Goal: Obtain resource: Download file/media

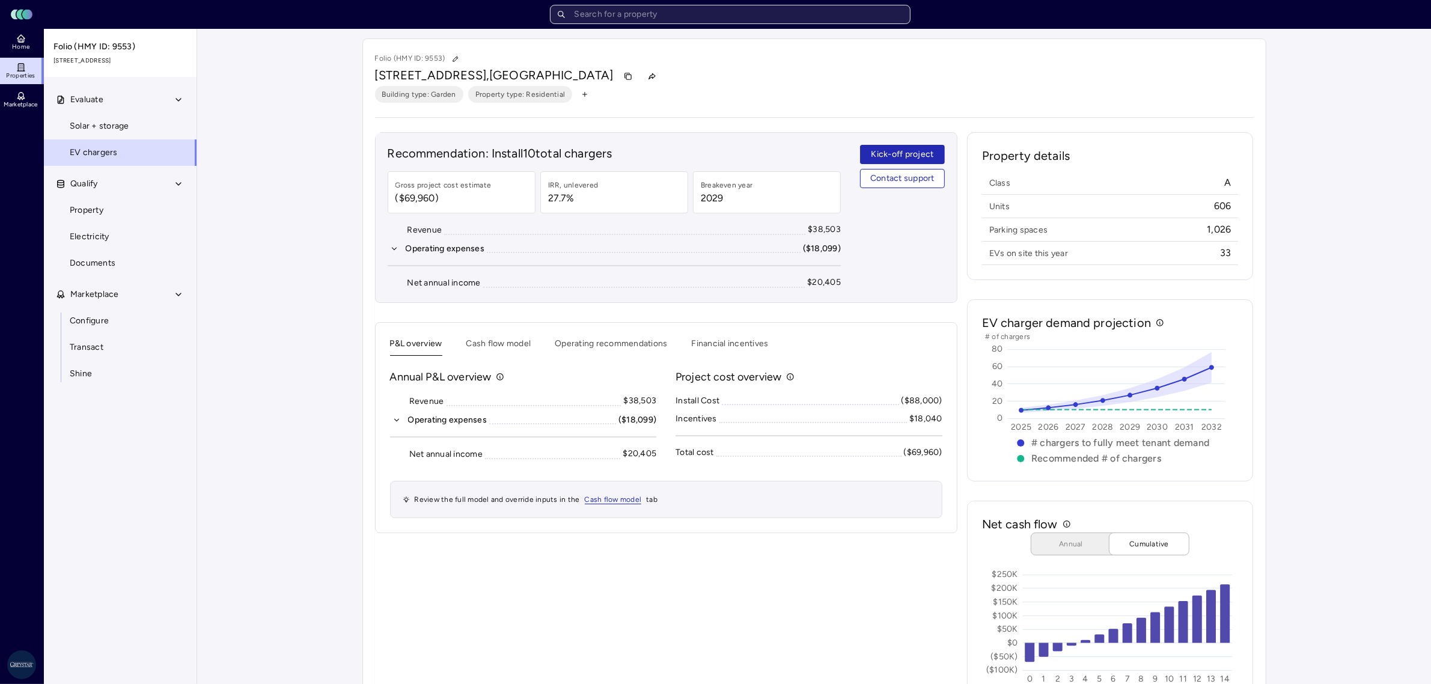
click at [729, 16] on input "text" at bounding box center [730, 14] width 361 height 19
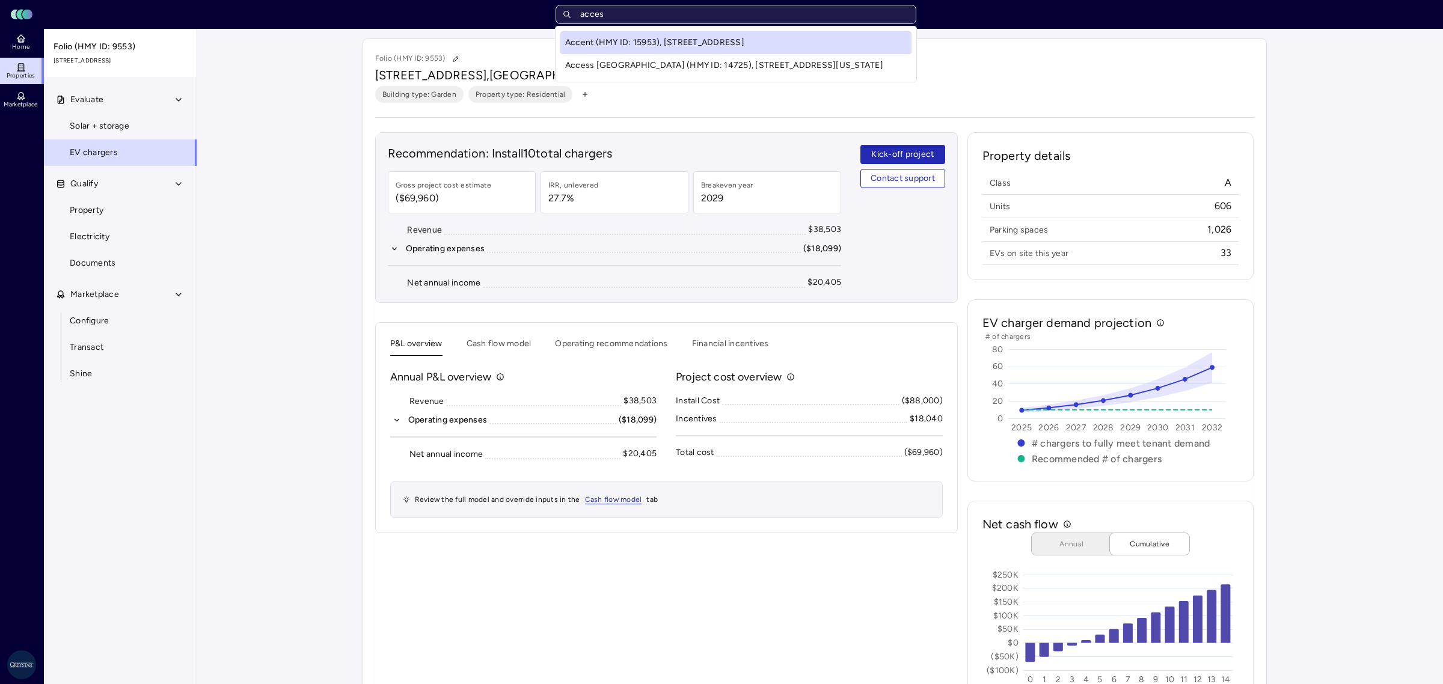
type input "access"
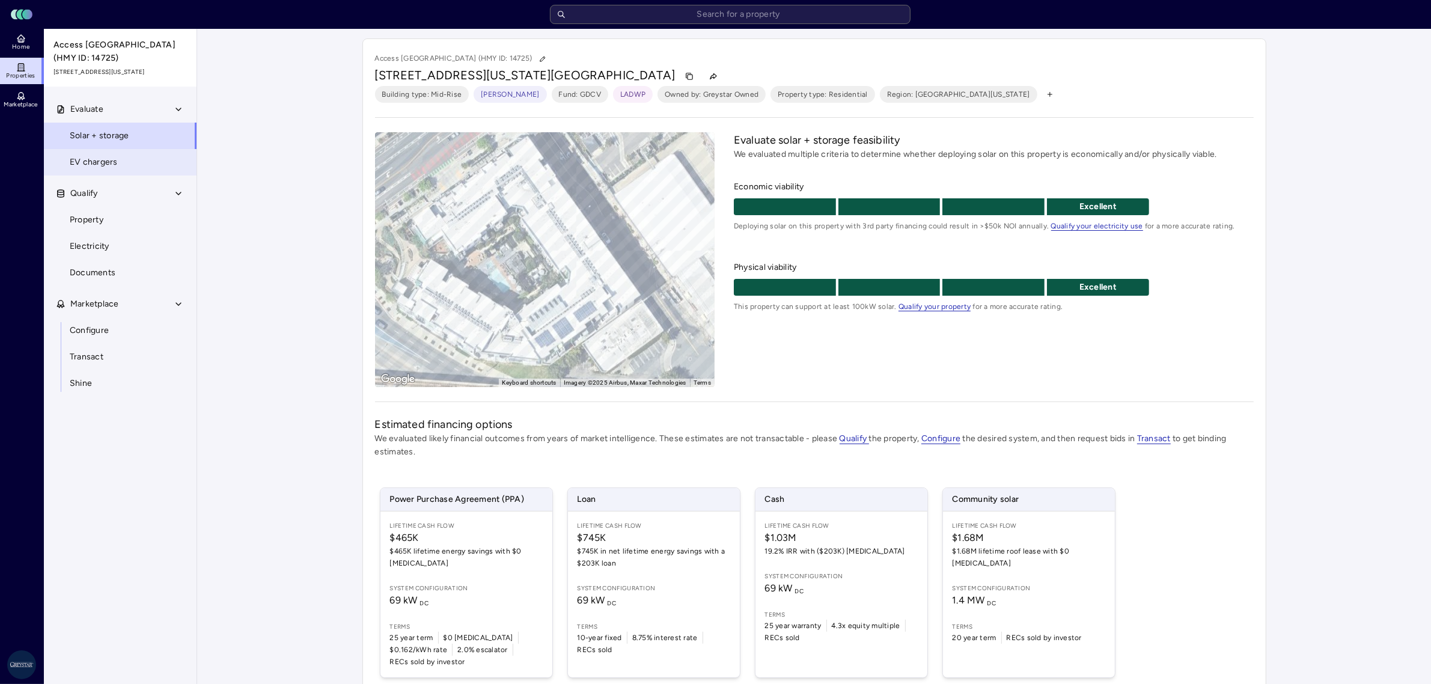
click at [118, 173] on link "EV chargers" at bounding box center [120, 162] width 154 height 26
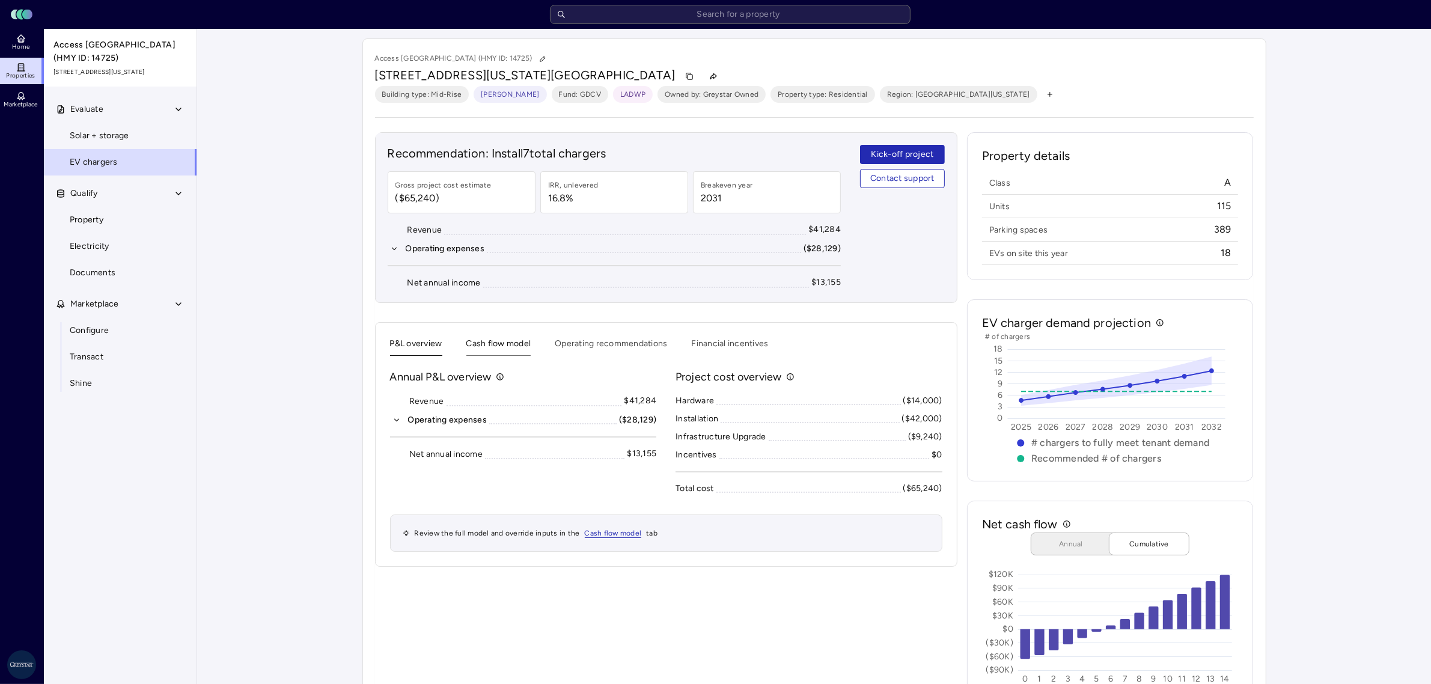
click at [514, 352] on button "Cash flow model" at bounding box center [499, 346] width 65 height 19
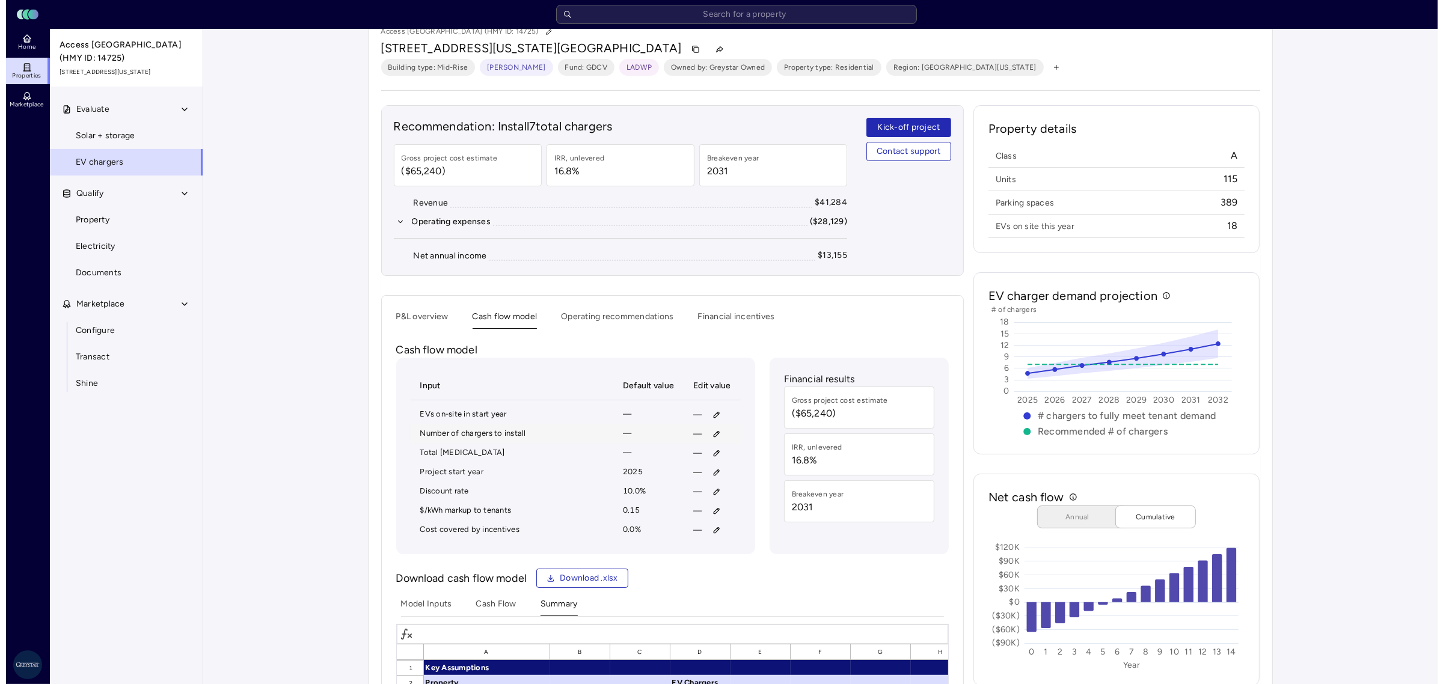
scroll to position [75, 0]
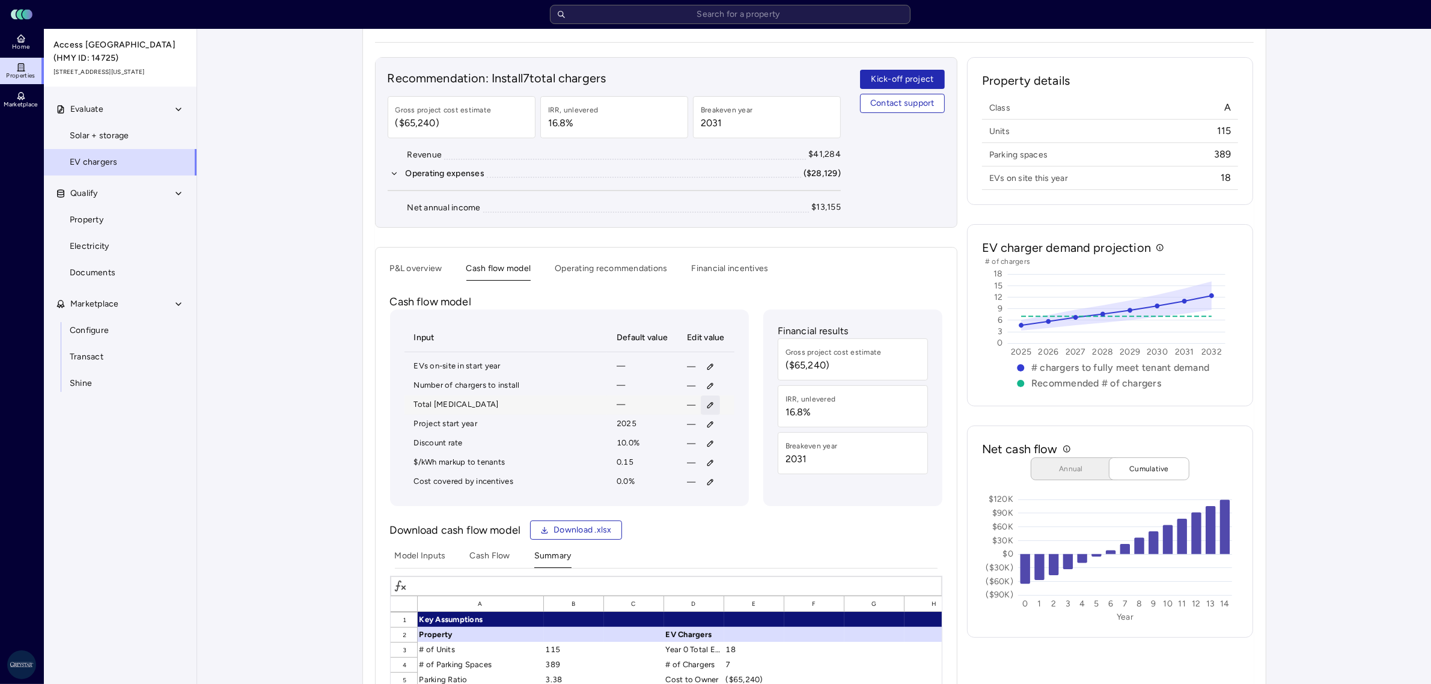
click at [706, 403] on icon "button" at bounding box center [710, 405] width 8 height 8
type input "143,108"
click at [774, 486] on span "Save" at bounding box center [765, 486] width 19 height 13
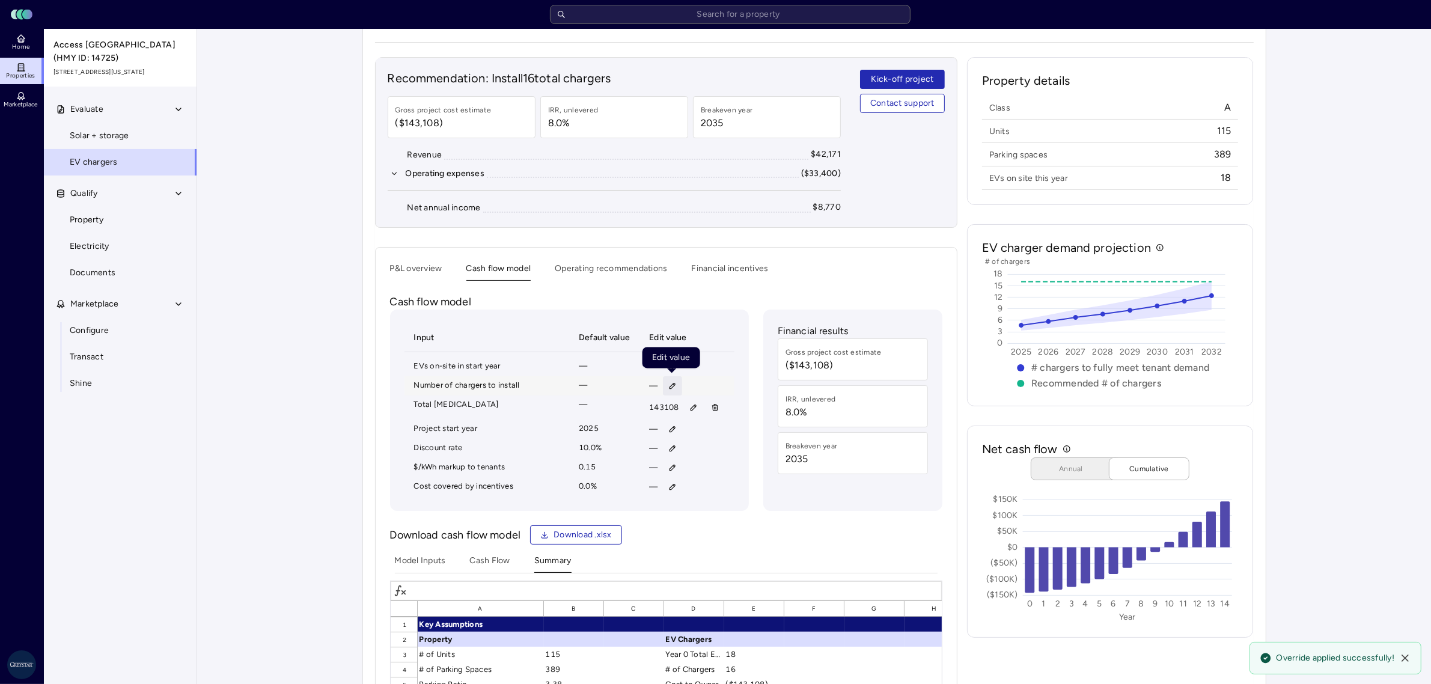
click at [672, 392] on button "button" at bounding box center [672, 385] width 19 height 19
type input "20"
click at [716, 461] on button "Save" at bounding box center [729, 466] width 40 height 19
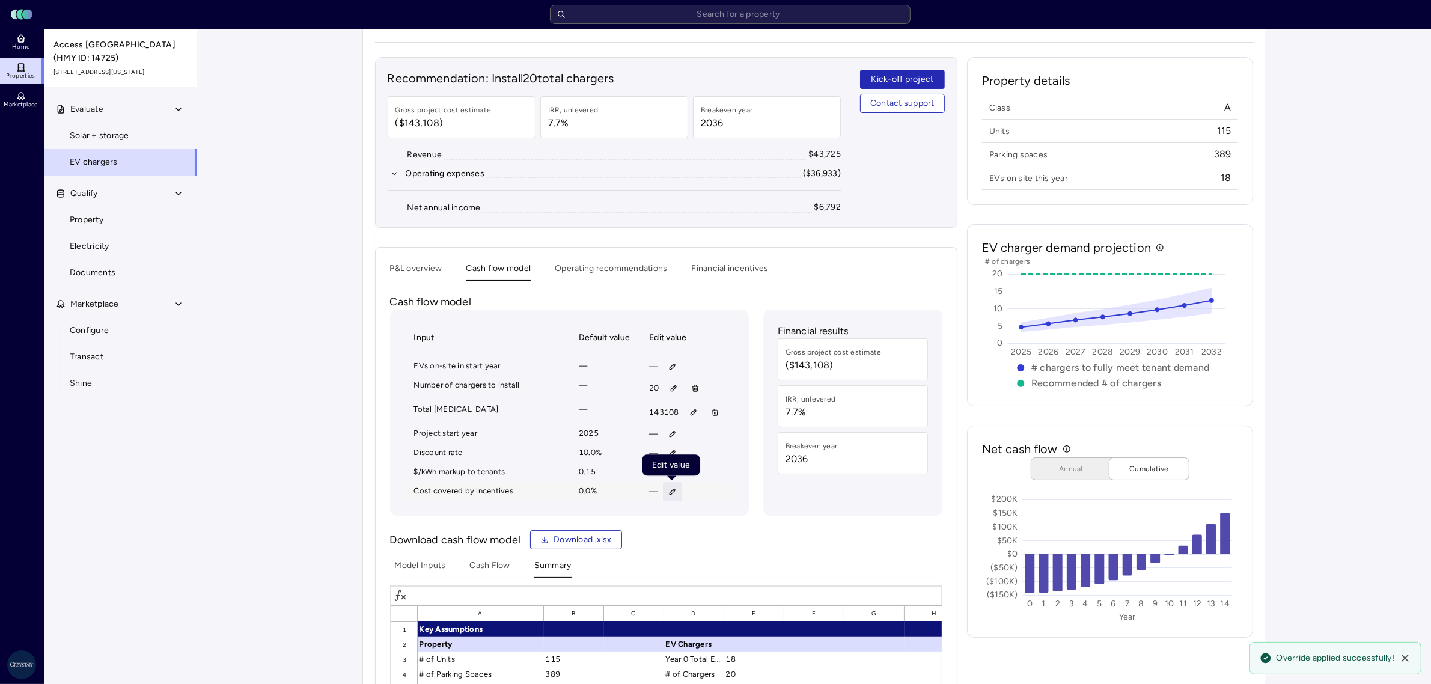
click at [672, 495] on icon "button" at bounding box center [672, 491] width 5 height 5
type input "67.1"
click at [719, 571] on span "Save" at bounding box center [728, 574] width 19 height 13
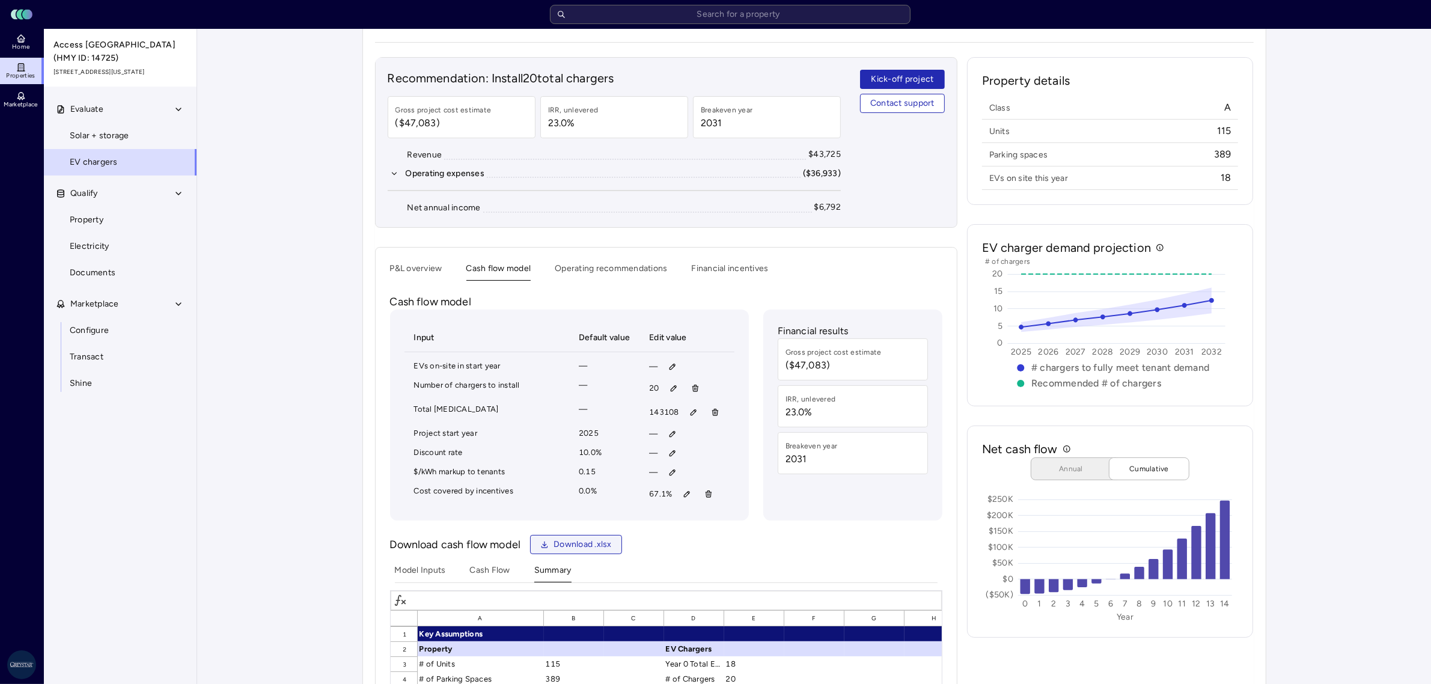
click at [581, 543] on span "Download .xlsx" at bounding box center [583, 544] width 58 height 13
click at [663, 13] on input "text" at bounding box center [730, 14] width 361 height 19
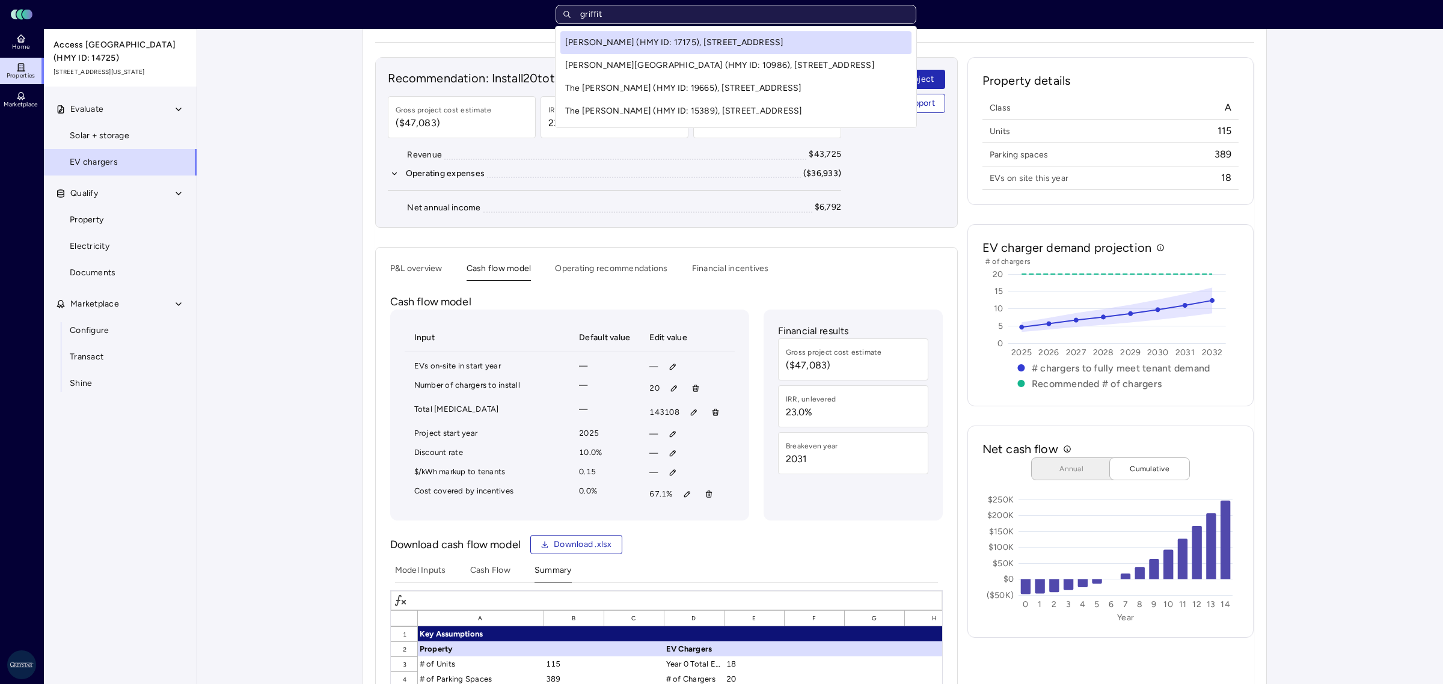
type input "[PERSON_NAME]"
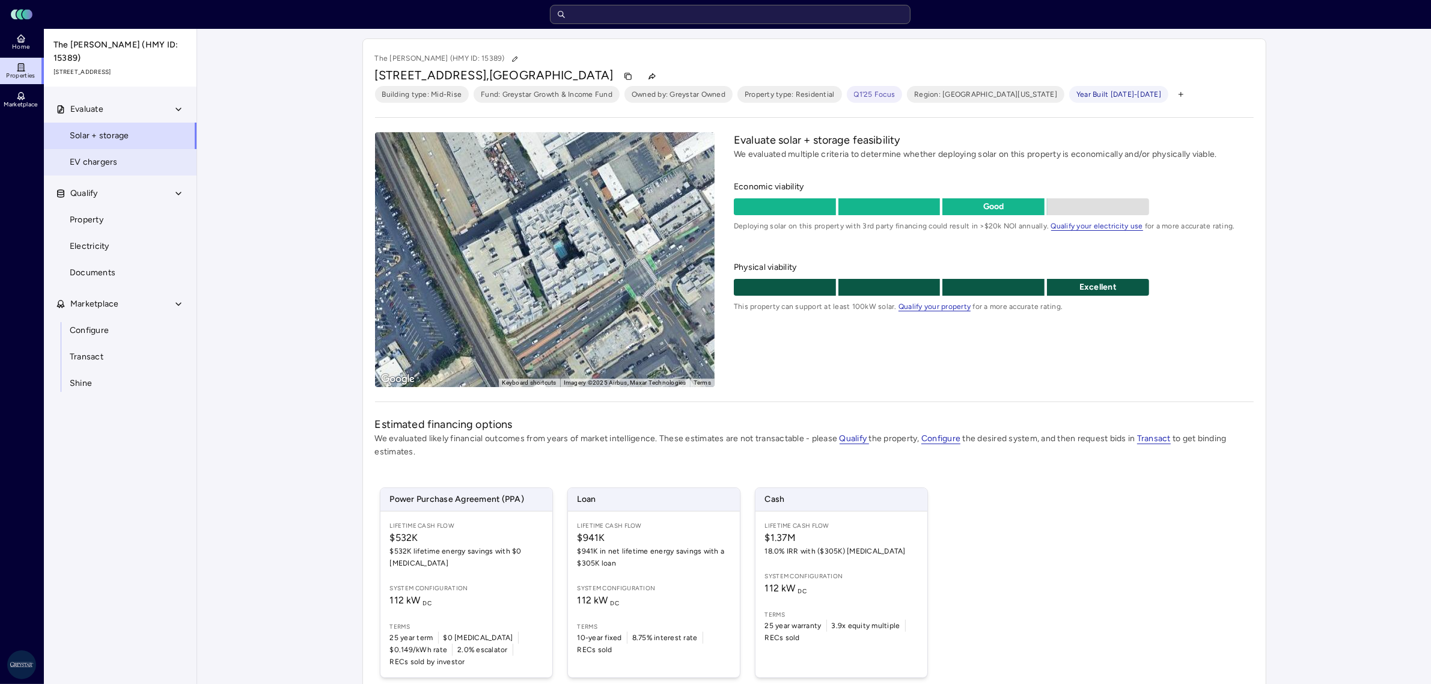
click at [77, 161] on link "EV chargers" at bounding box center [120, 162] width 154 height 26
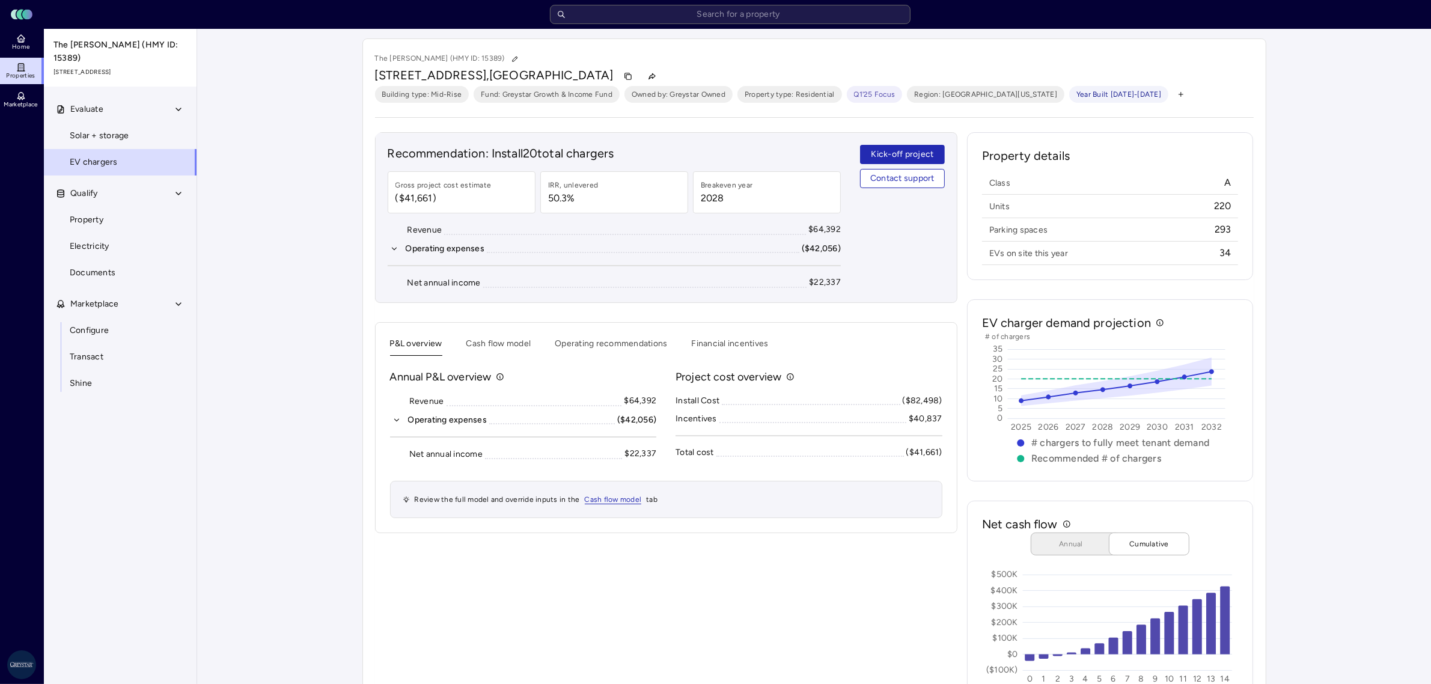
click at [494, 334] on div "P&L overview Cash flow model Operating recommendations Financial incentives Ann…" at bounding box center [666, 427] width 583 height 211
click at [493, 337] on div "P&L overview Cash flow model Operating recommendations Financial incentives Ann…" at bounding box center [666, 427] width 583 height 211
click at [491, 343] on button "Cash flow model" at bounding box center [499, 346] width 65 height 19
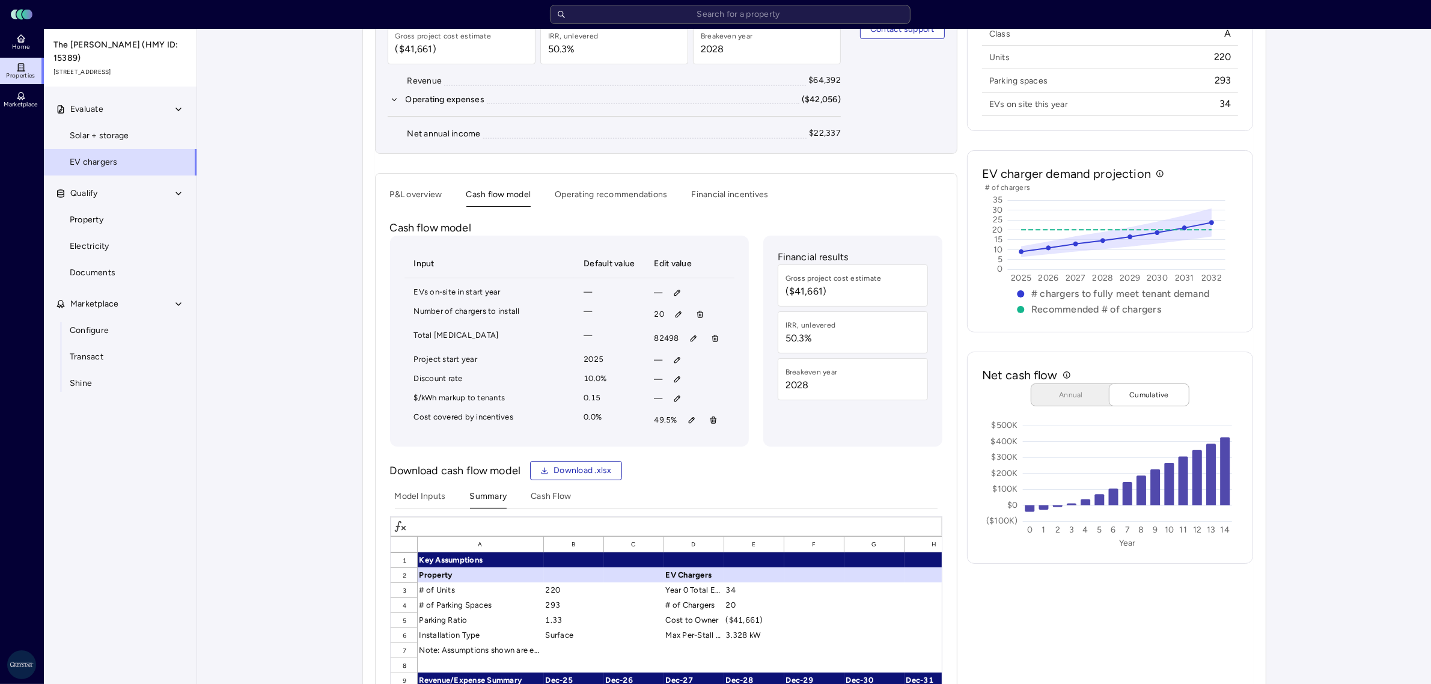
scroll to position [150, 0]
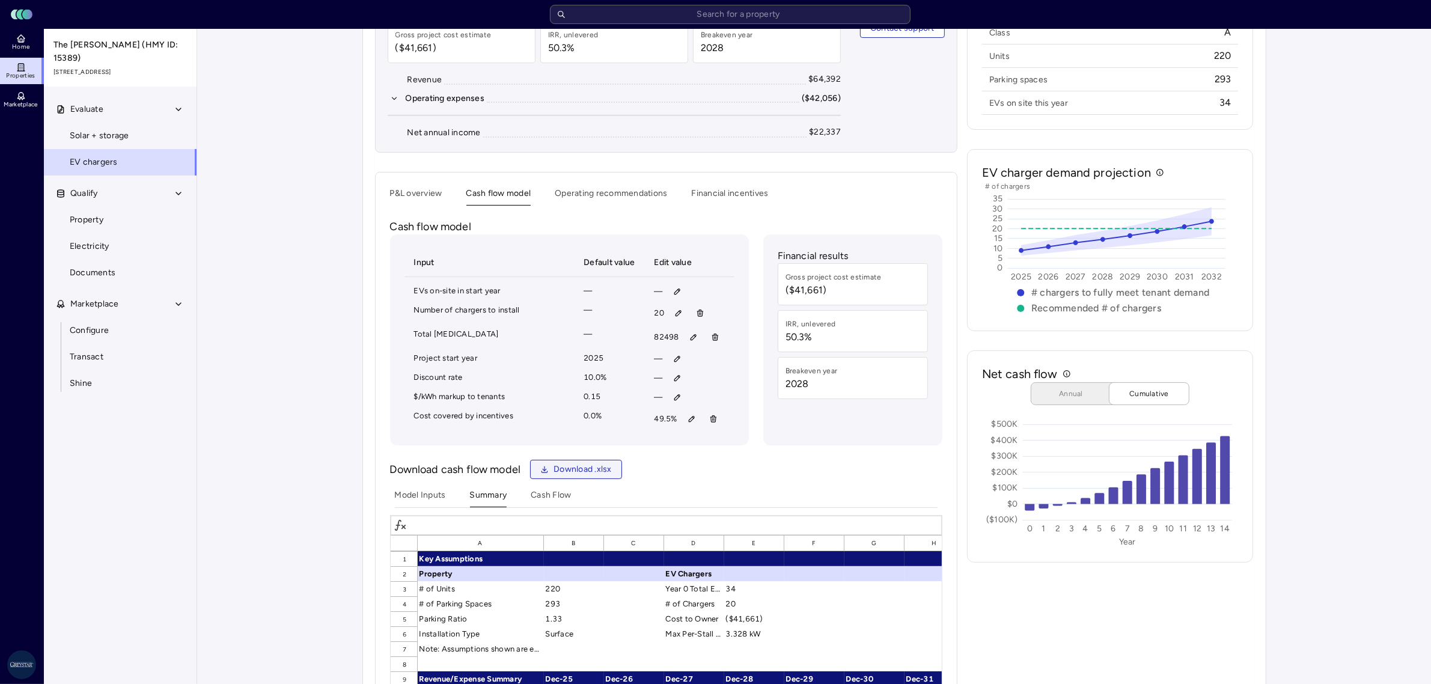
click at [599, 476] on span "Download .xlsx" at bounding box center [583, 469] width 58 height 13
